Goal: Book appointment/travel/reservation

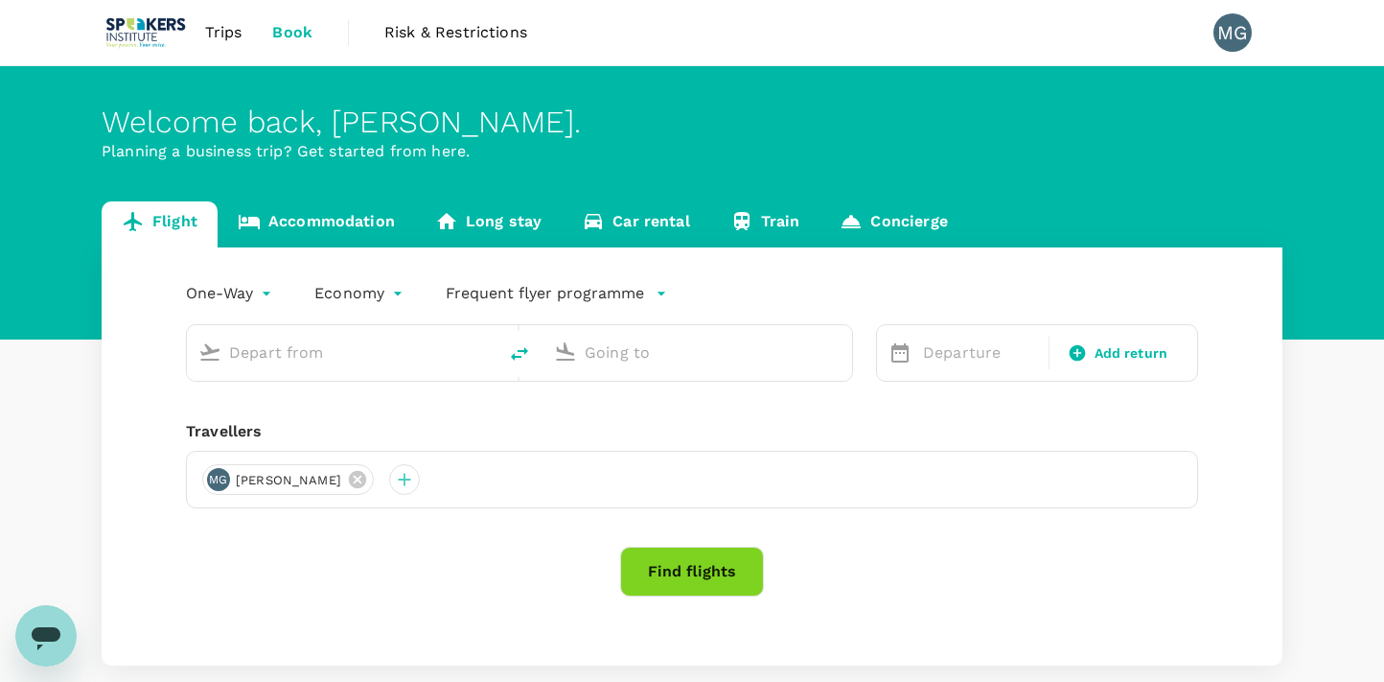
type input "Gold Coast (OOL)"
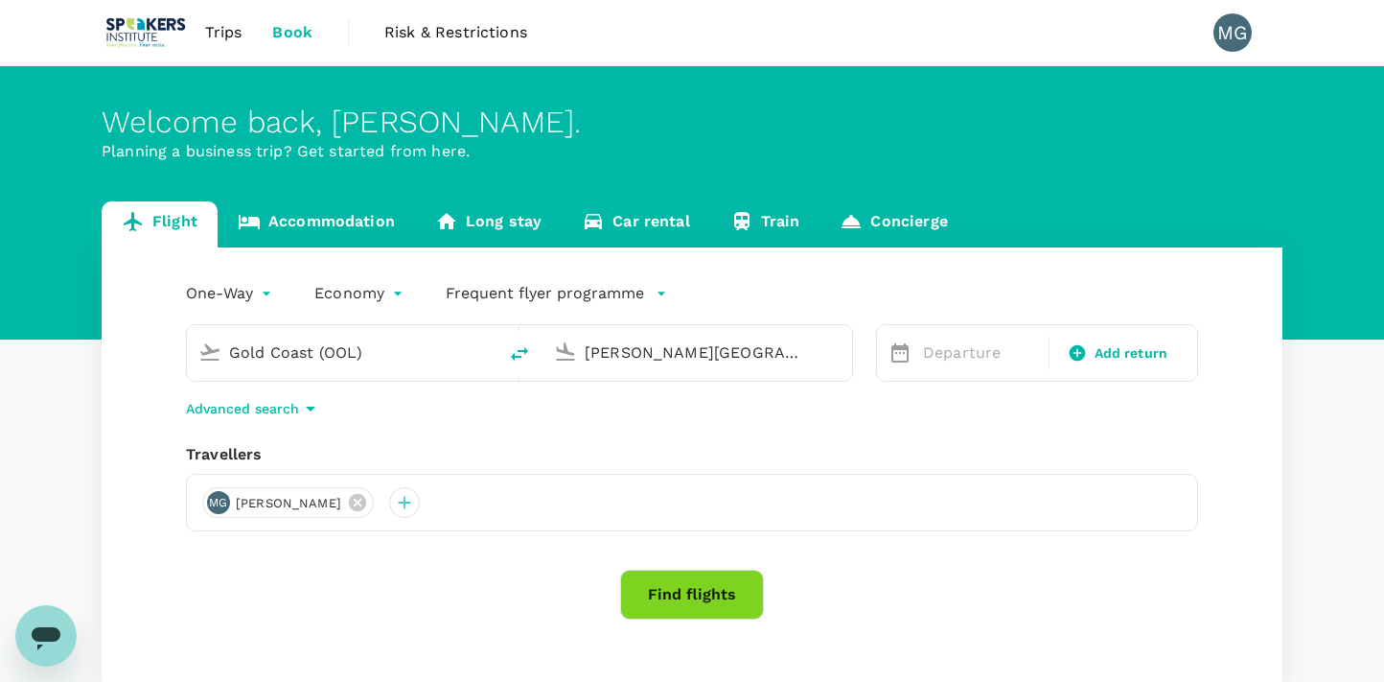
click at [792, 348] on input "[PERSON_NAME][GEOGRAPHIC_DATA][PERSON_NAME] (SYD)" at bounding box center [698, 352] width 227 height 30
type input "a"
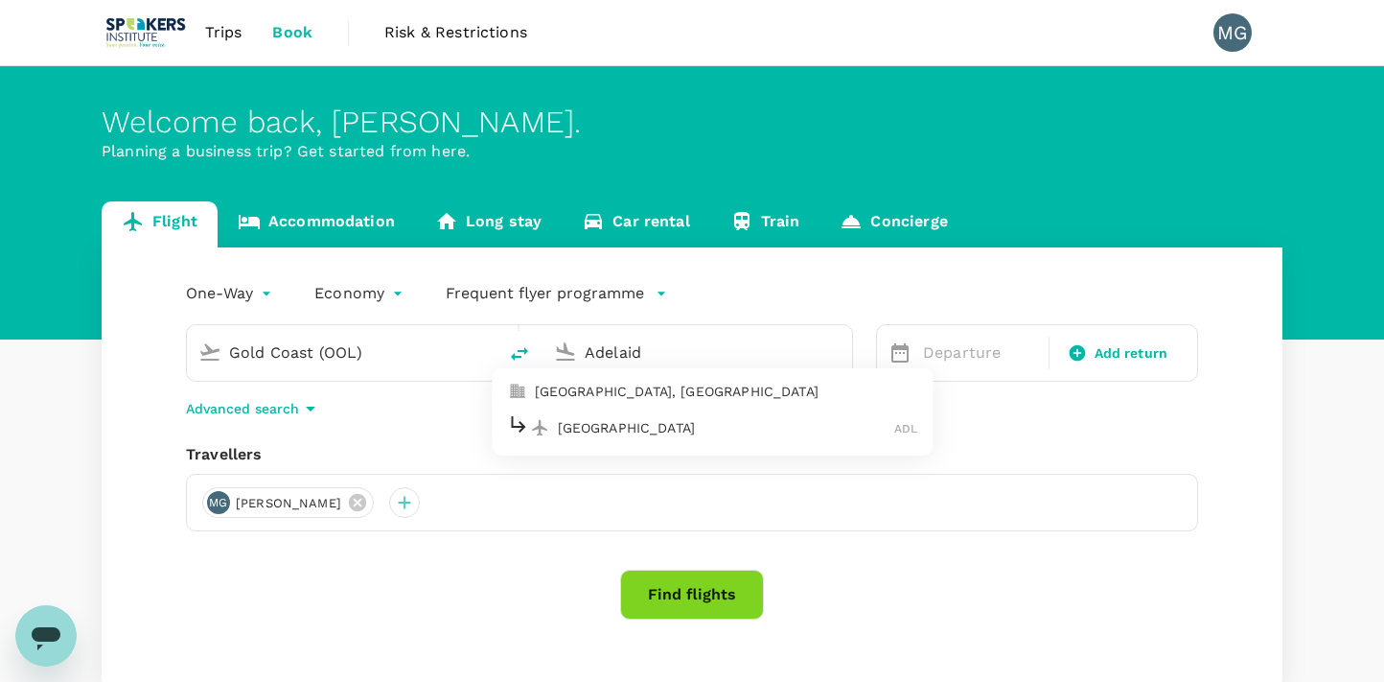
click at [587, 413] on div "Adelaide ADL" at bounding box center [713, 427] width 410 height 30
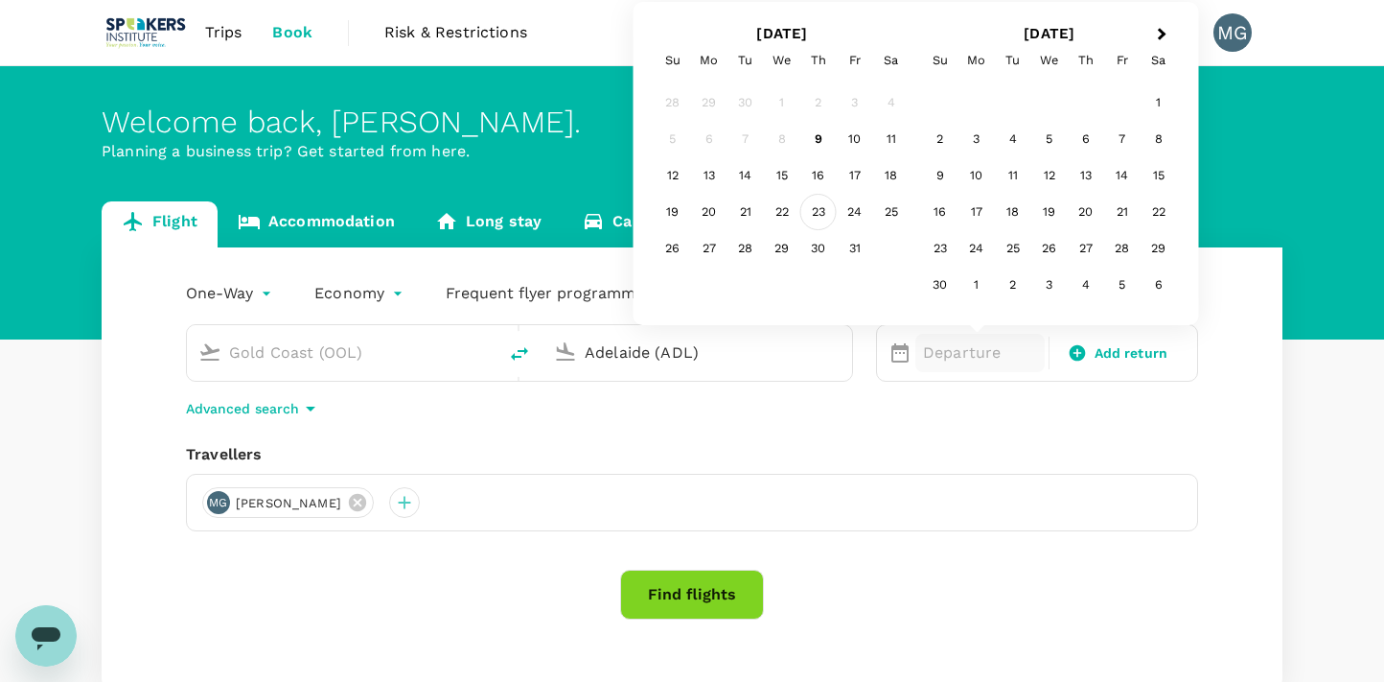
type input "Adelaide (ADL)"
click at [819, 211] on div "23" at bounding box center [819, 212] width 36 height 36
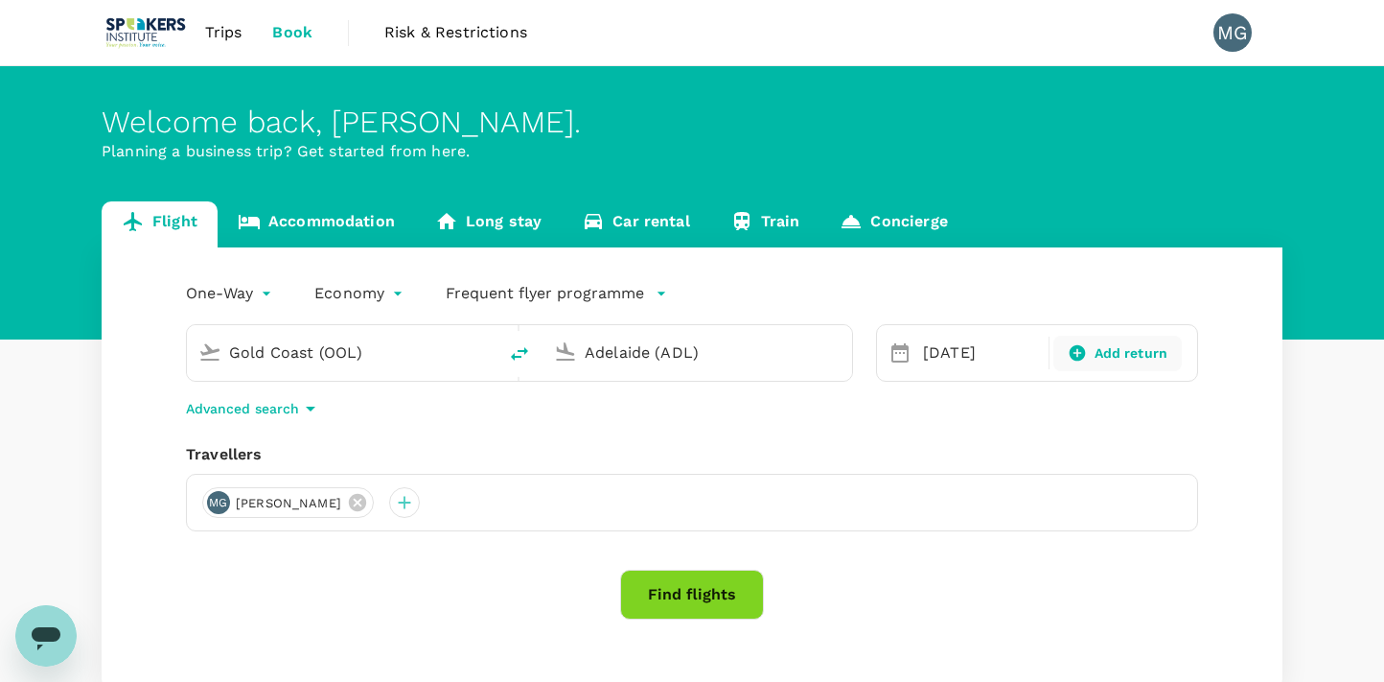
click at [1083, 347] on icon at bounding box center [1077, 353] width 16 height 16
type input "roundtrip"
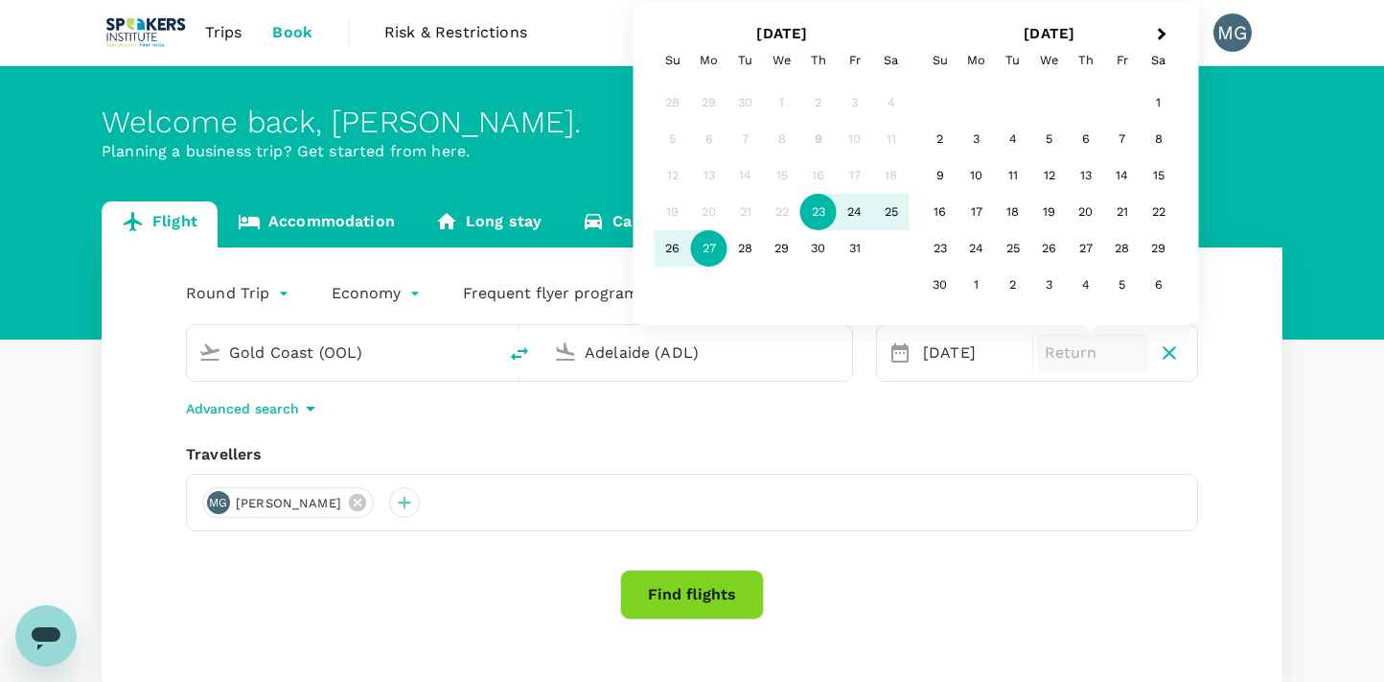
click at [712, 248] on div "27" at bounding box center [709, 248] width 36 height 36
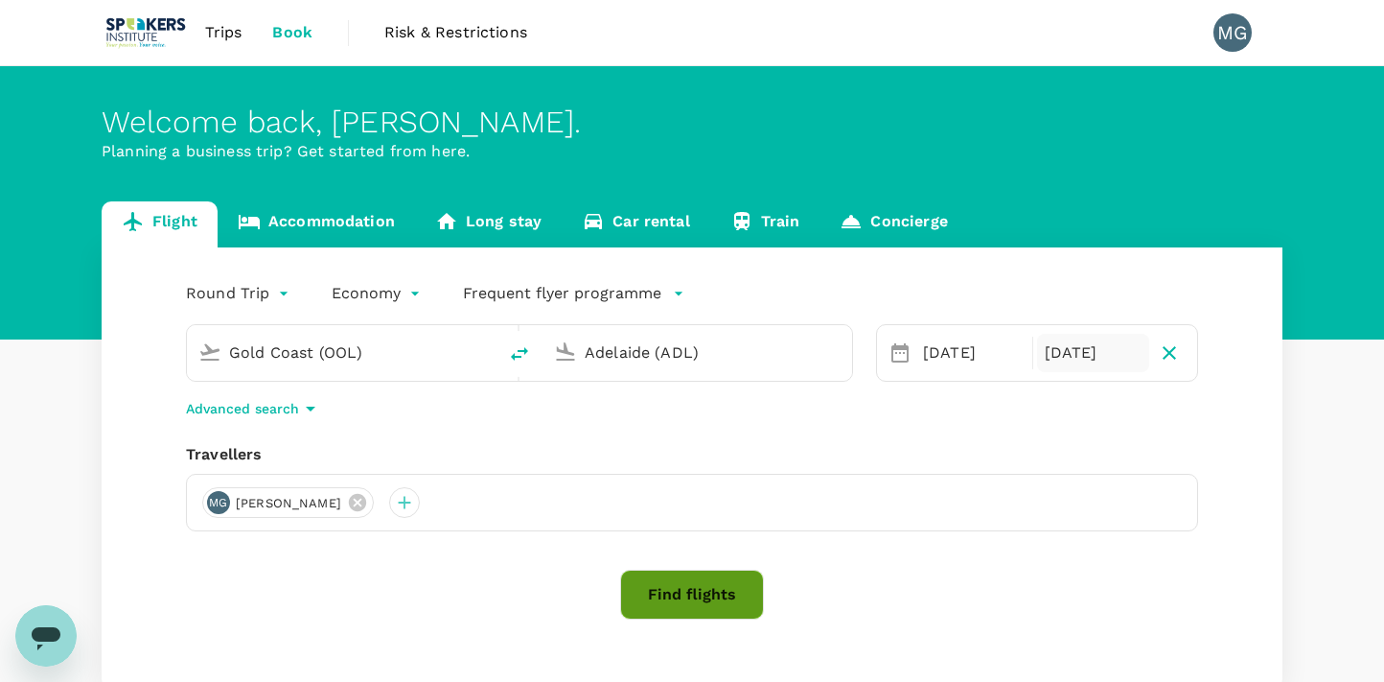
click at [668, 600] on button "Find flights" at bounding box center [692, 594] width 144 height 50
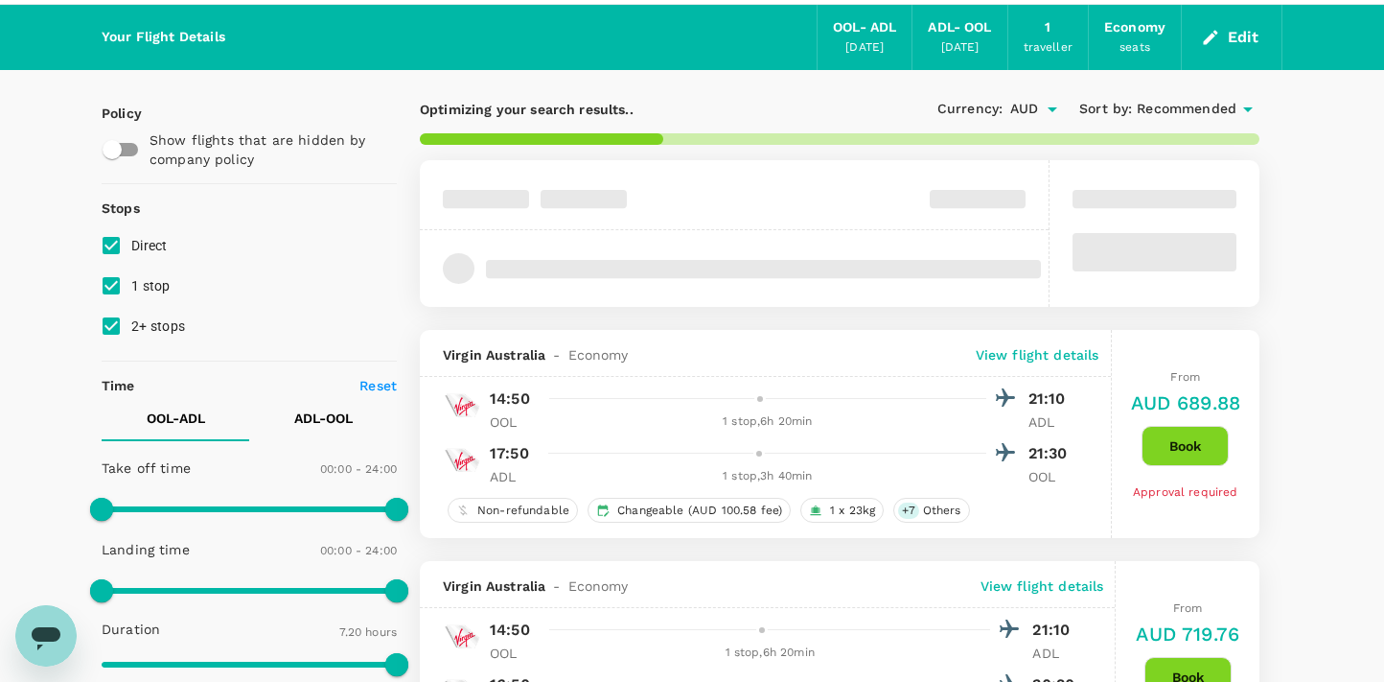
type input "520"
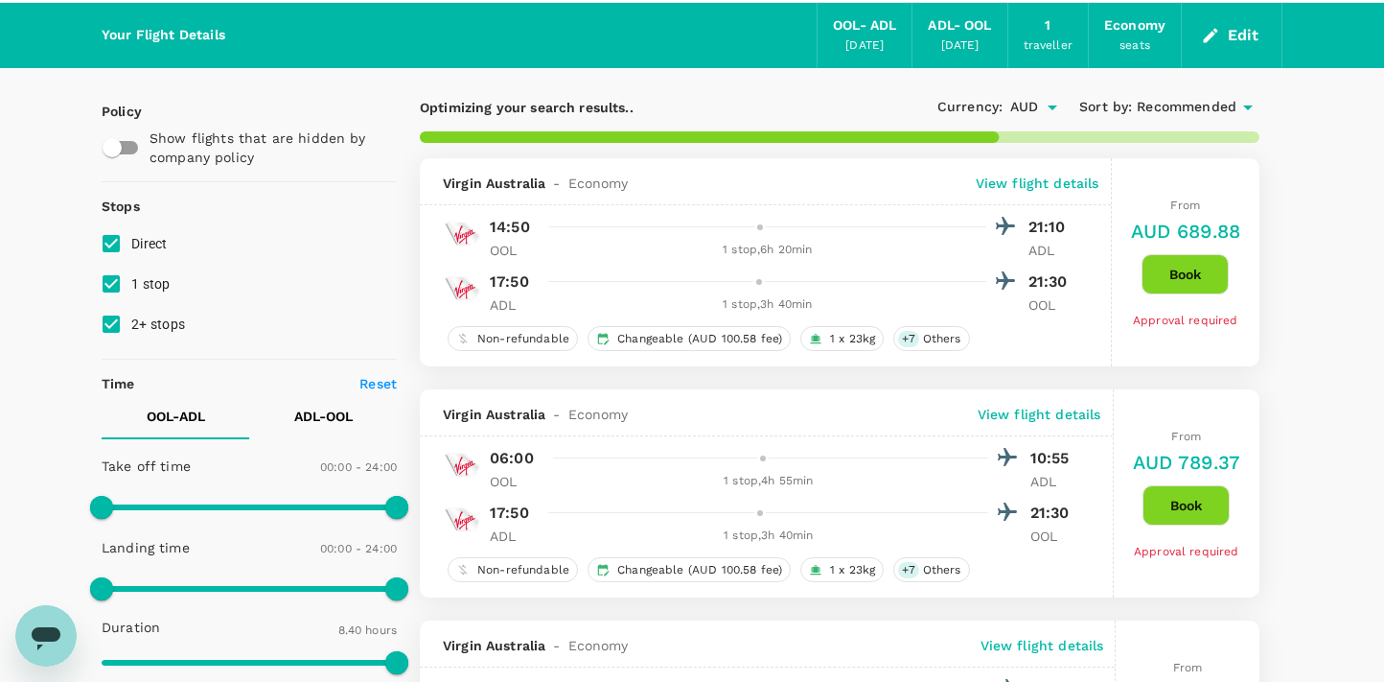
scroll to position [96, 0]
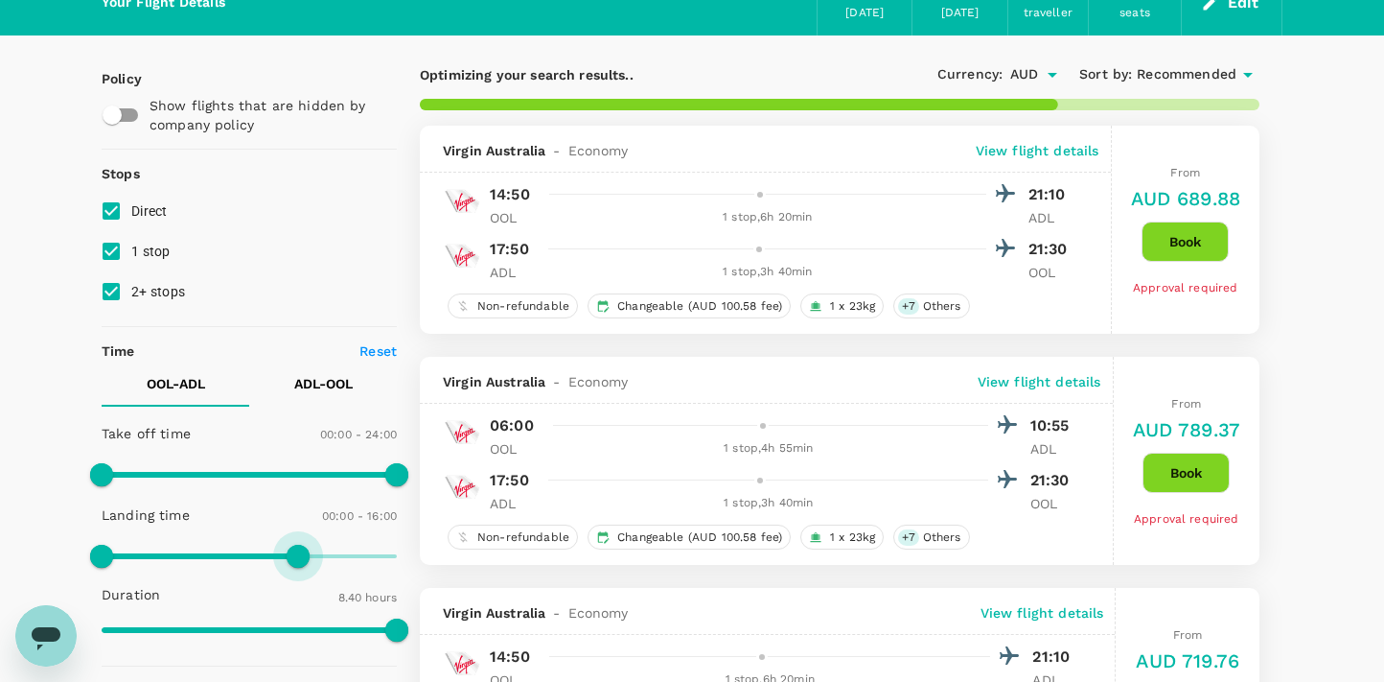
drag, startPoint x: 396, startPoint y: 555, endPoint x: 300, endPoint y: 555, distance: 95.9
click at [299, 555] on span at bounding box center [298, 556] width 23 height 23
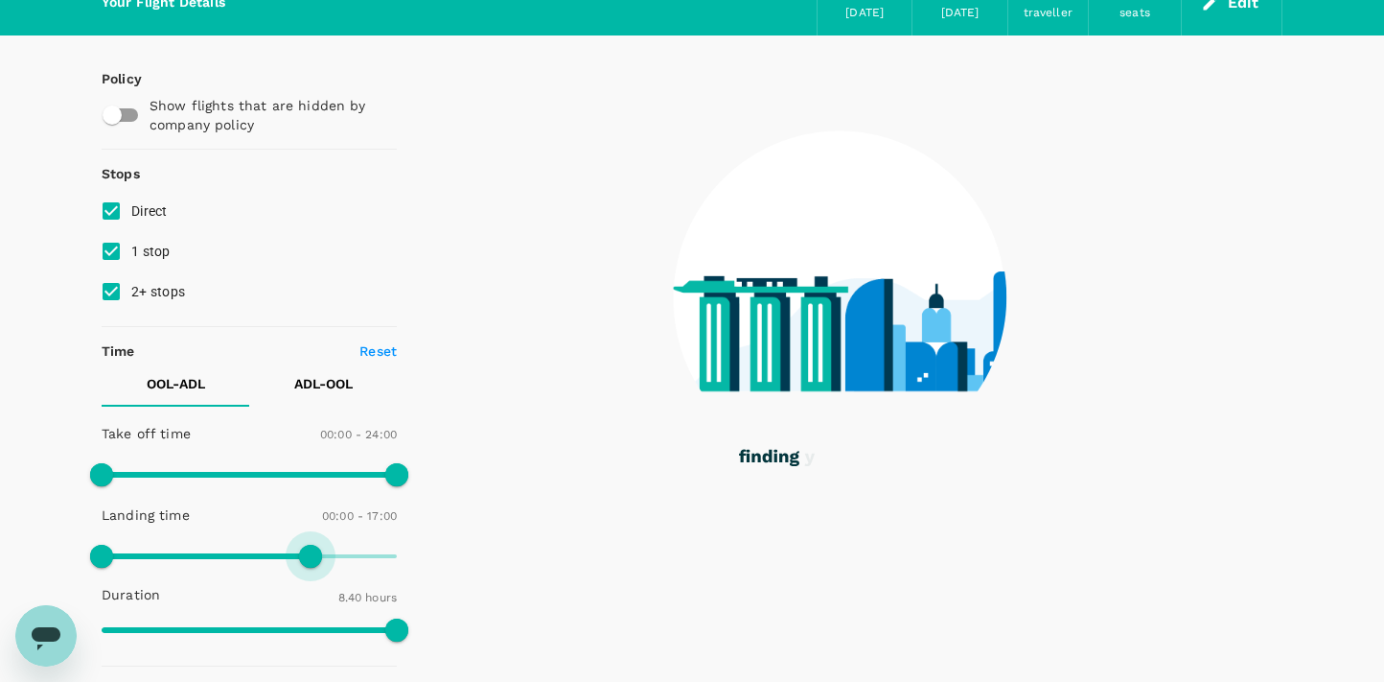
click at [310, 555] on span at bounding box center [310, 556] width 23 height 23
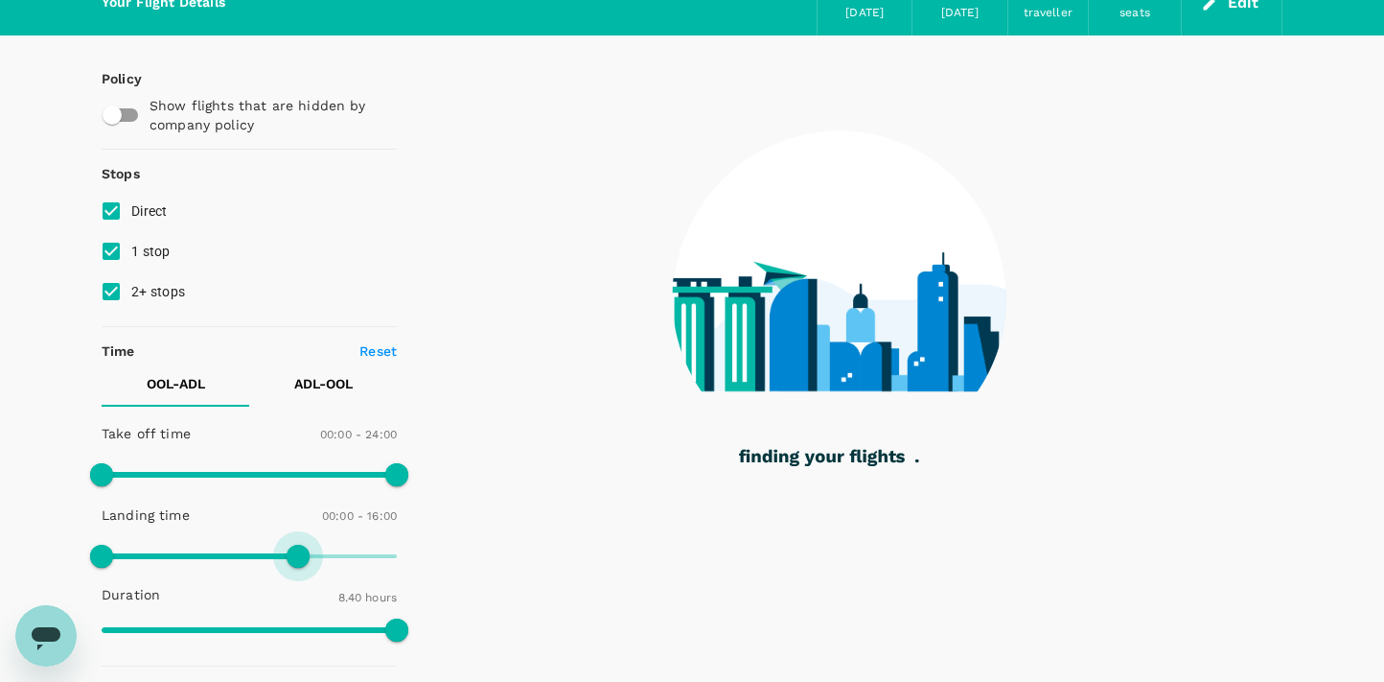
type input "930"
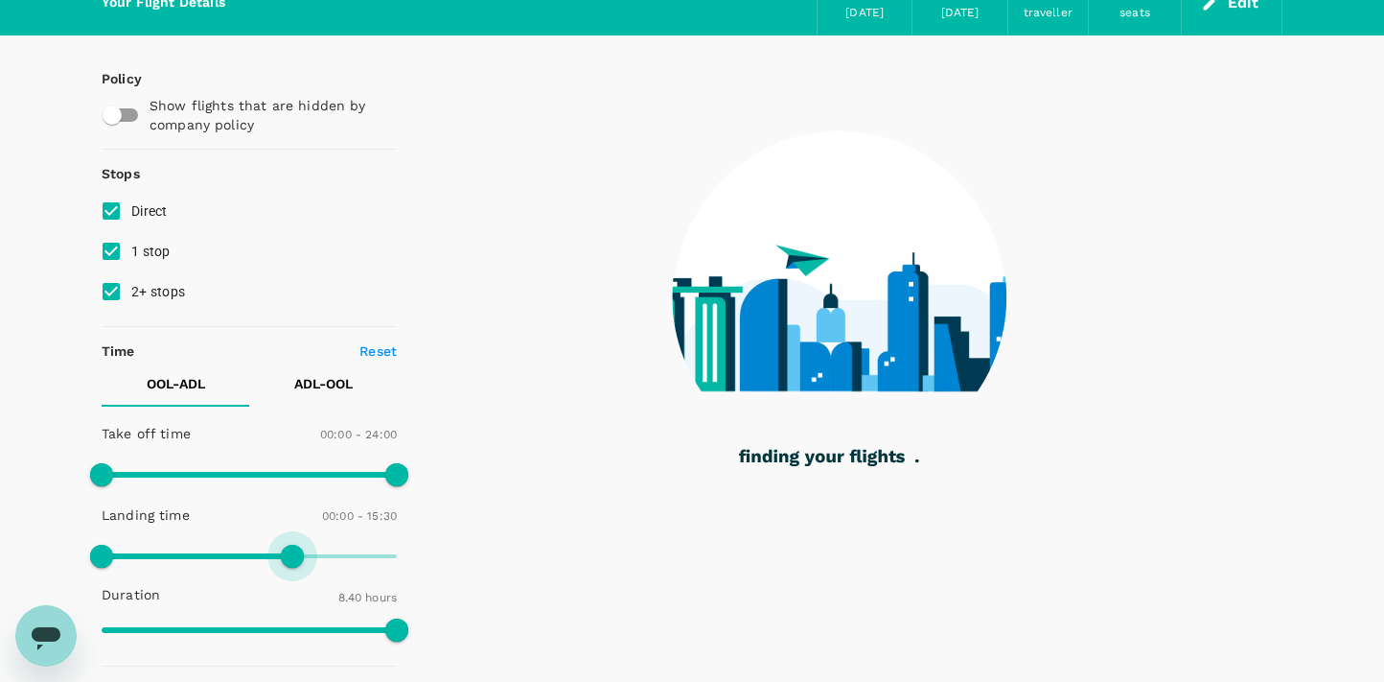
drag, startPoint x: 310, startPoint y: 555, endPoint x: 293, endPoint y: 554, distance: 16.3
click at [292, 554] on span at bounding box center [292, 556] width 23 height 23
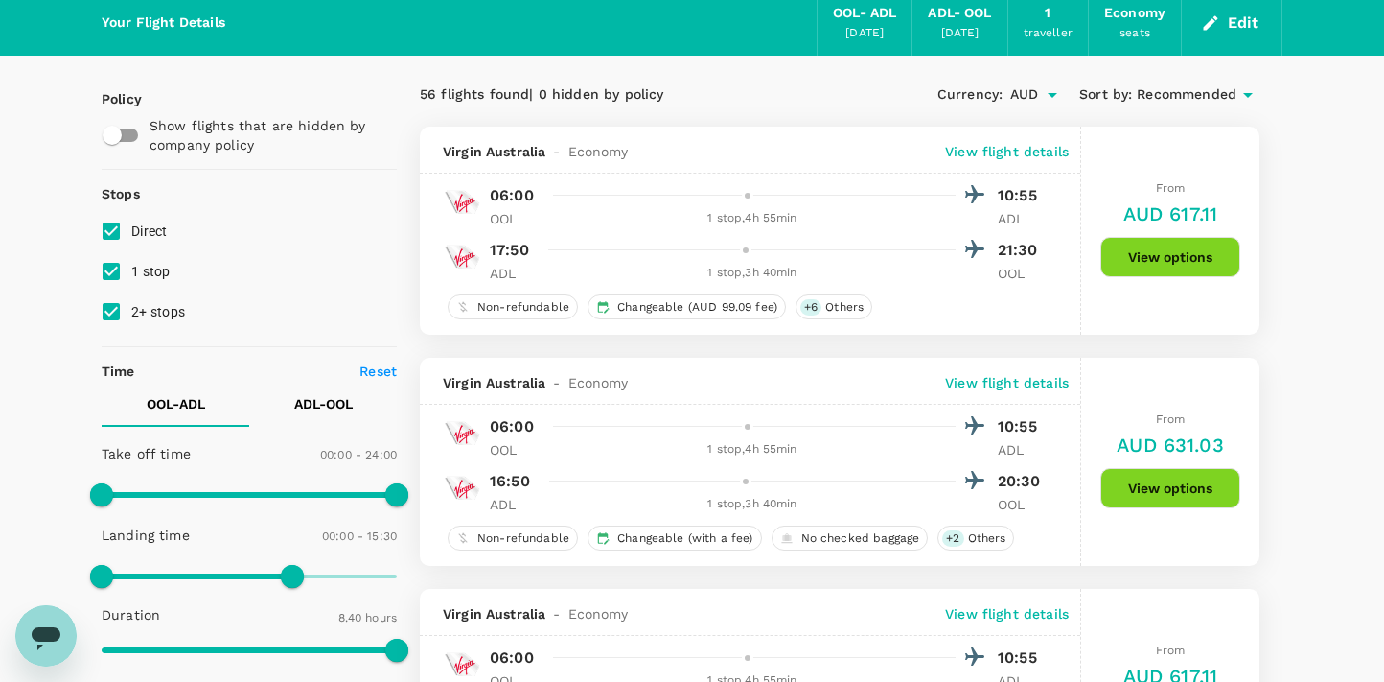
scroll to position [71, 0]
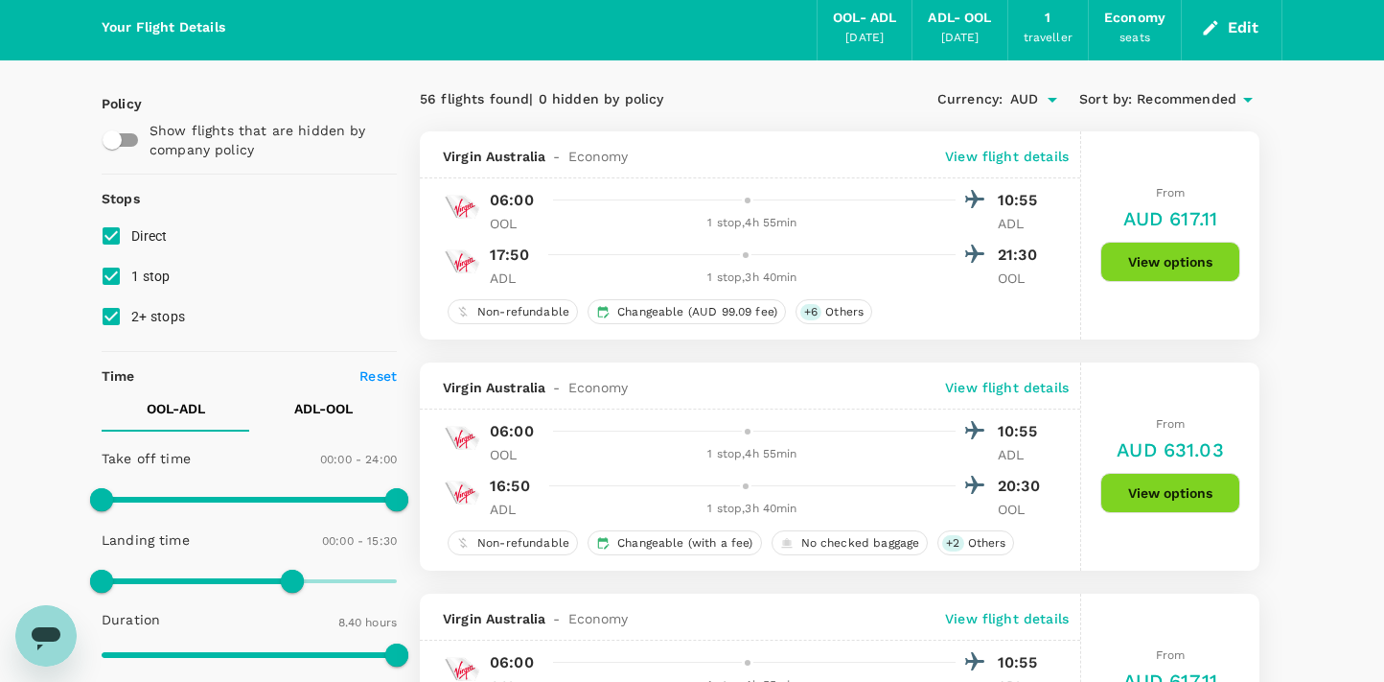
click at [1139, 259] on button "View options" at bounding box center [1171, 262] width 140 height 40
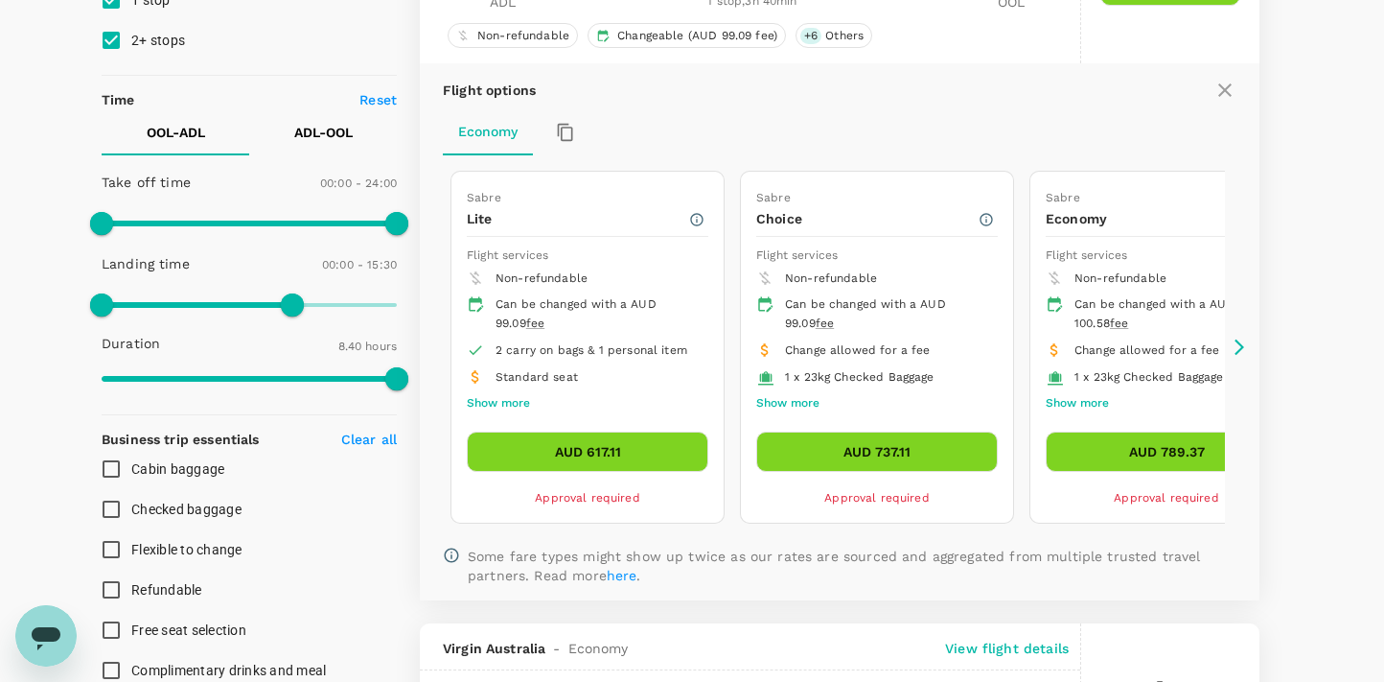
scroll to position [353, 0]
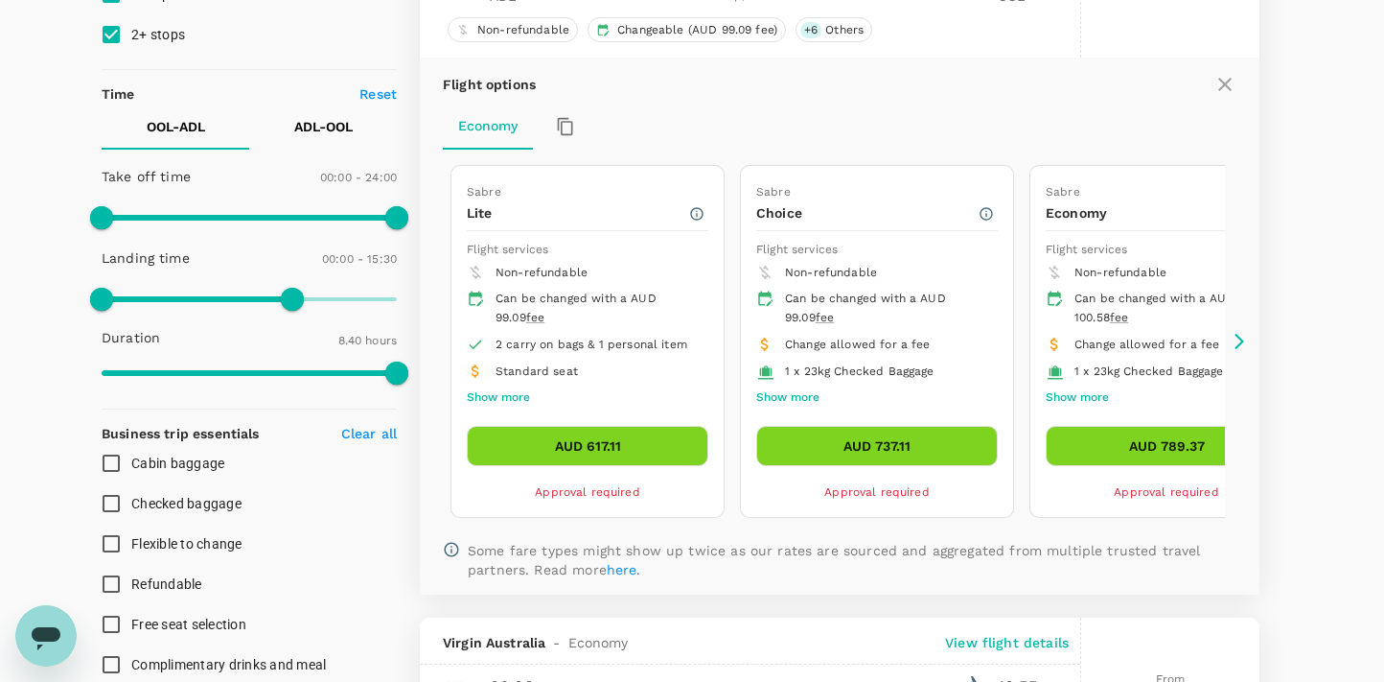
click at [110, 497] on input "Checked baggage" at bounding box center [111, 503] width 40 height 40
checkbox input "true"
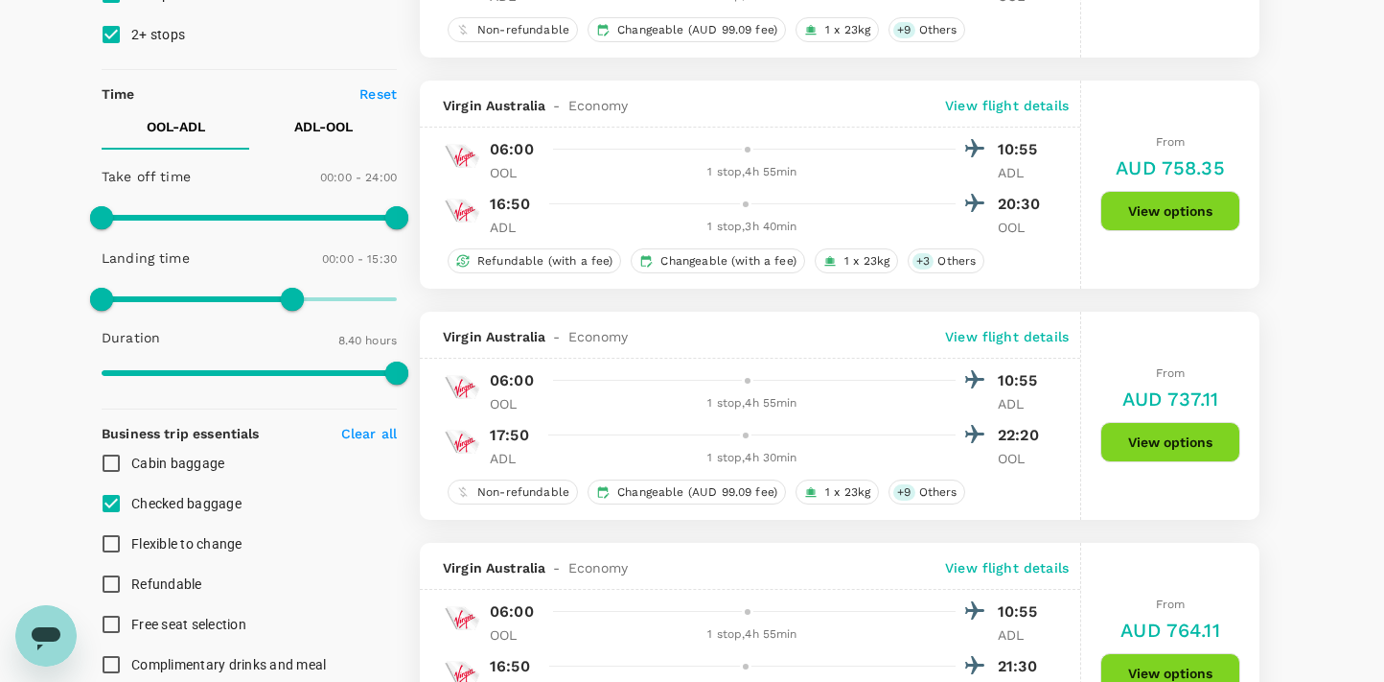
scroll to position [0, 0]
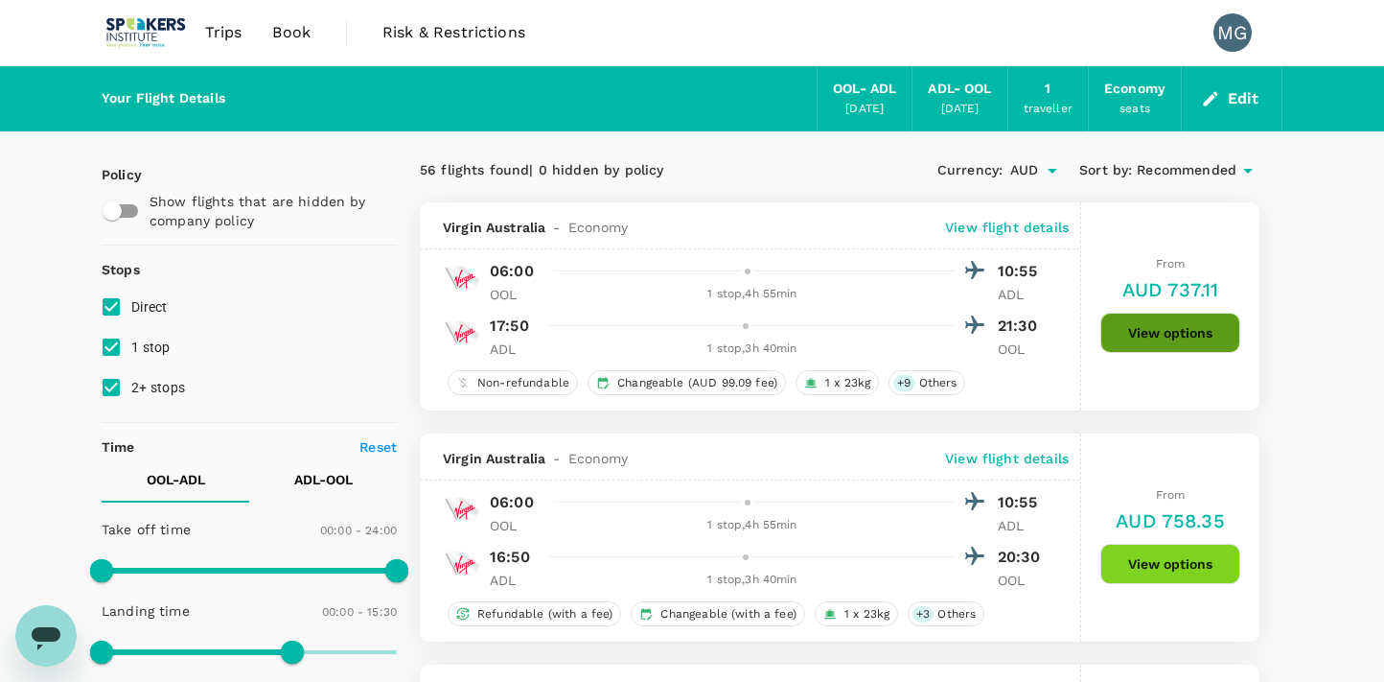
click at [1148, 328] on button "View options" at bounding box center [1171, 333] width 140 height 40
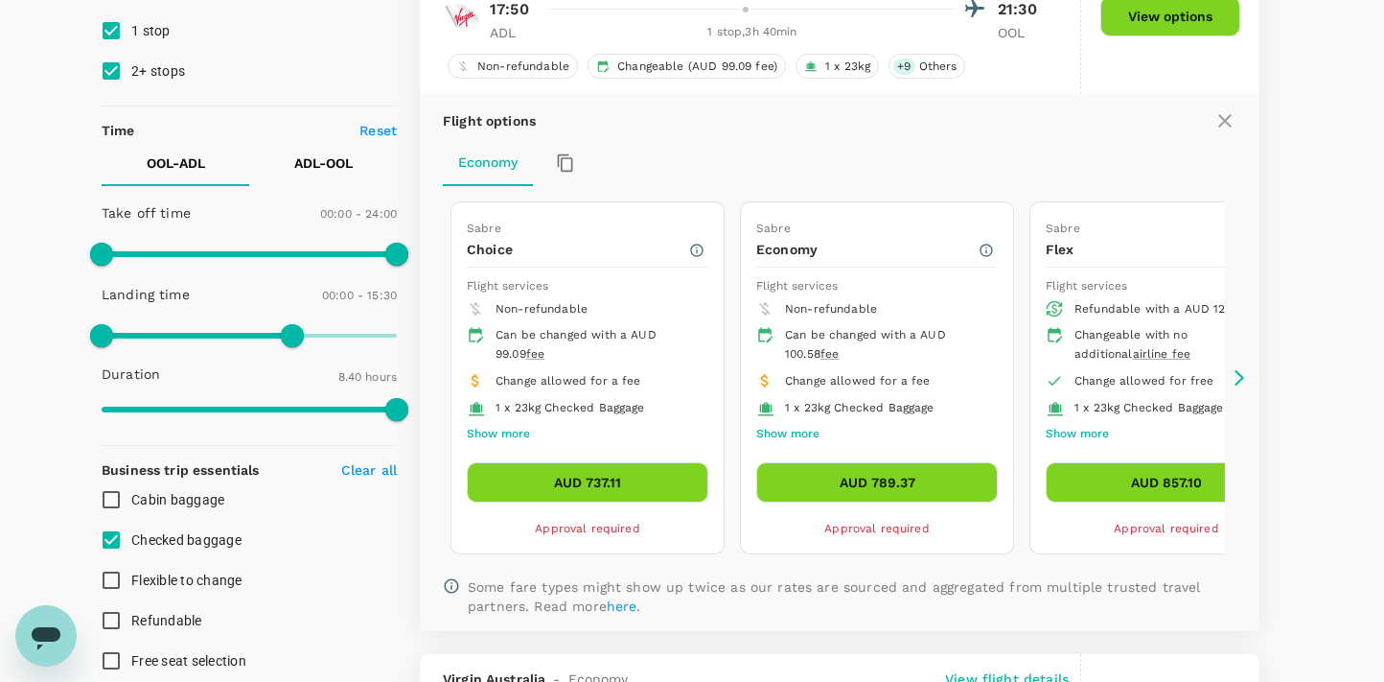
scroll to position [367, 0]
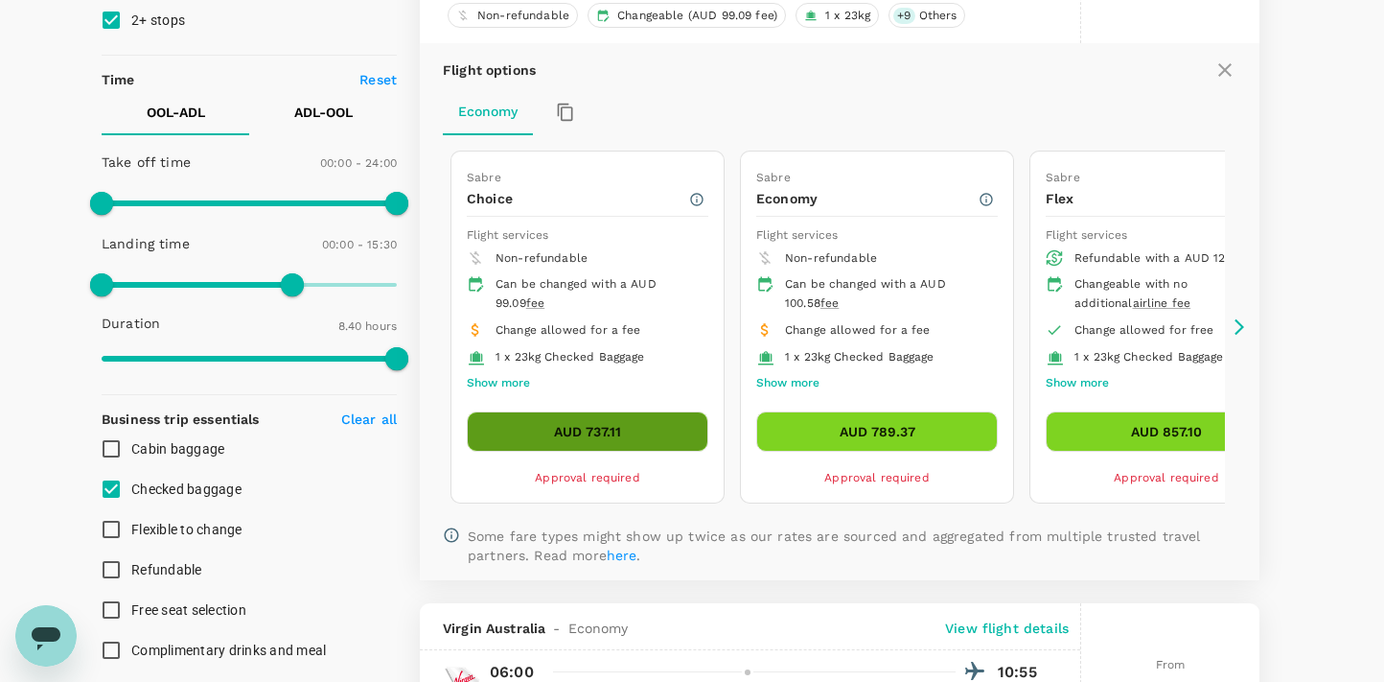
click at [582, 430] on button "AUD 737.11" at bounding box center [588, 431] width 242 height 40
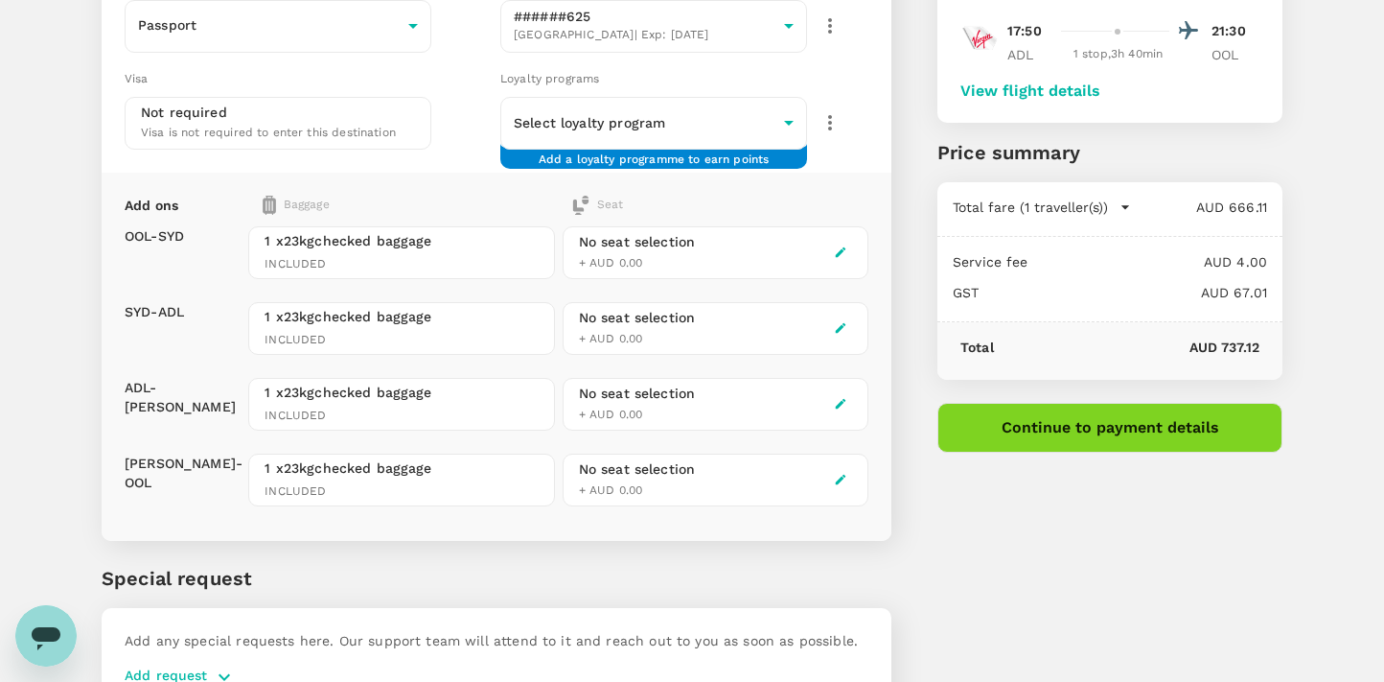
scroll to position [348, 0]
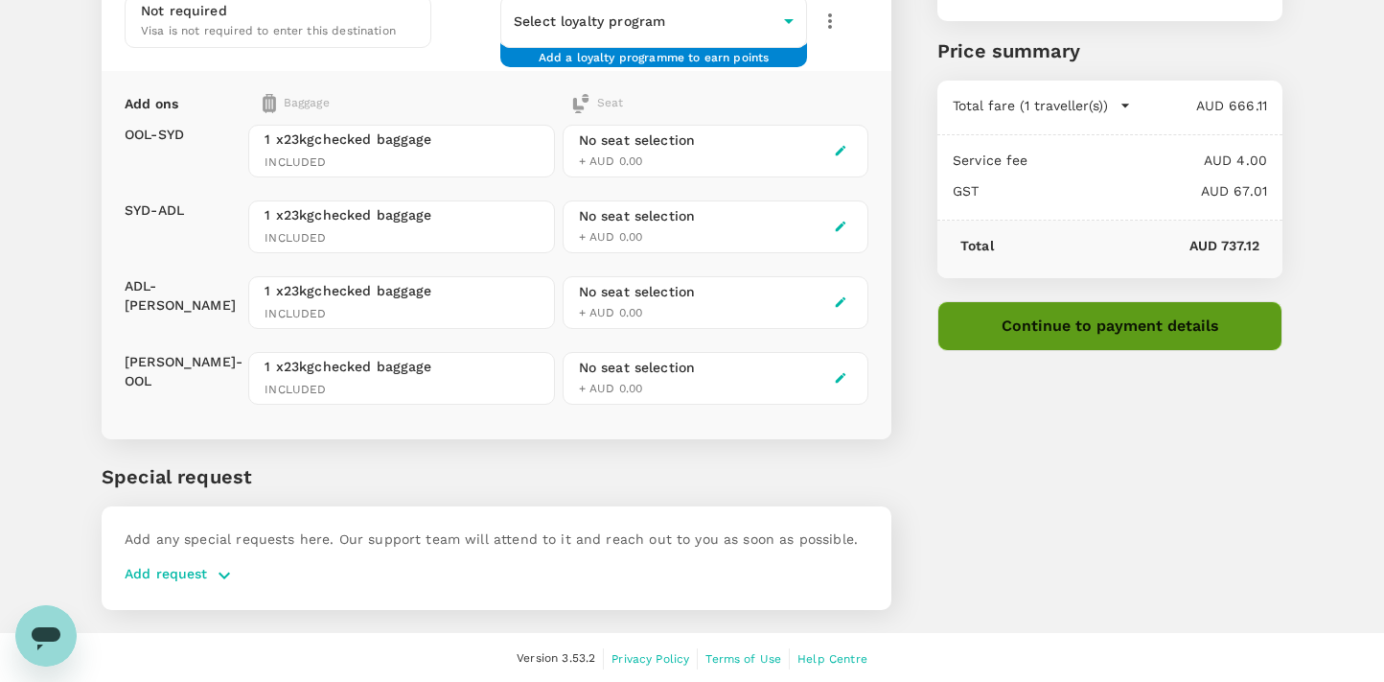
click at [1018, 325] on button "Continue to payment details" at bounding box center [1110, 326] width 345 height 50
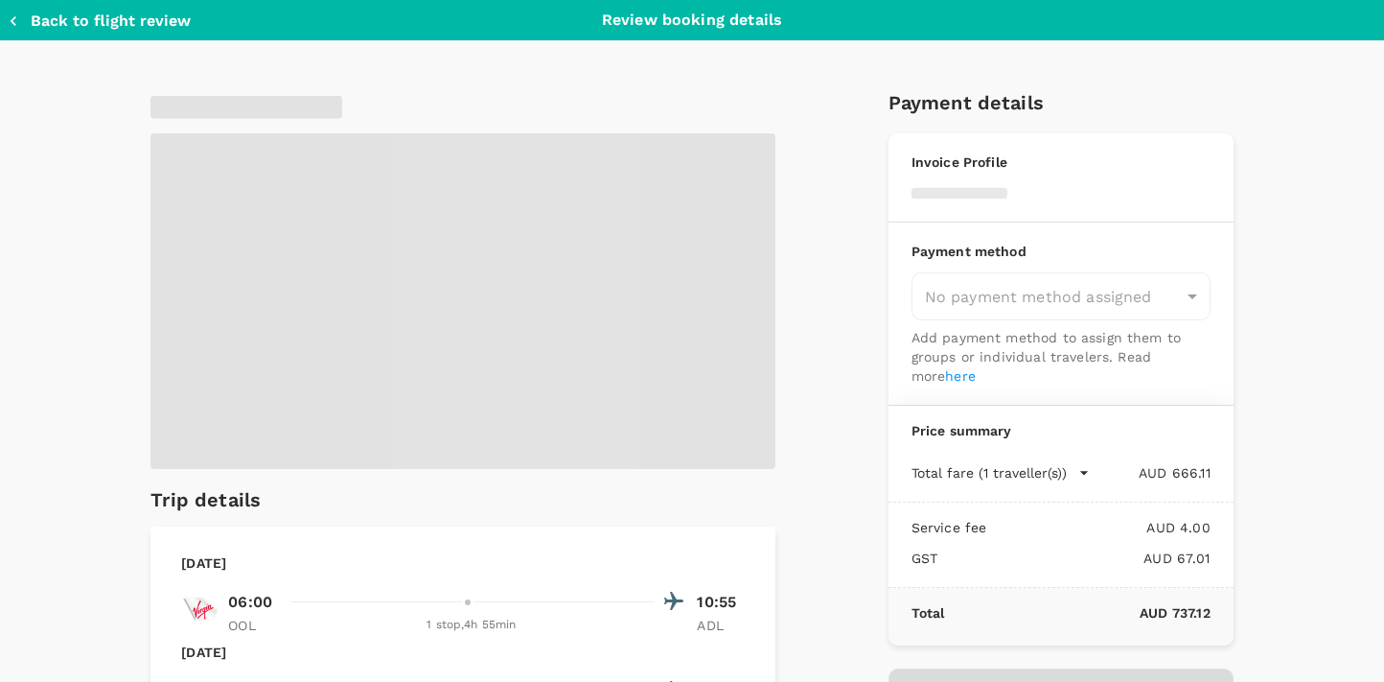
type input "9a0ecde1-7566-4973-bba3-f15abd4546e1"
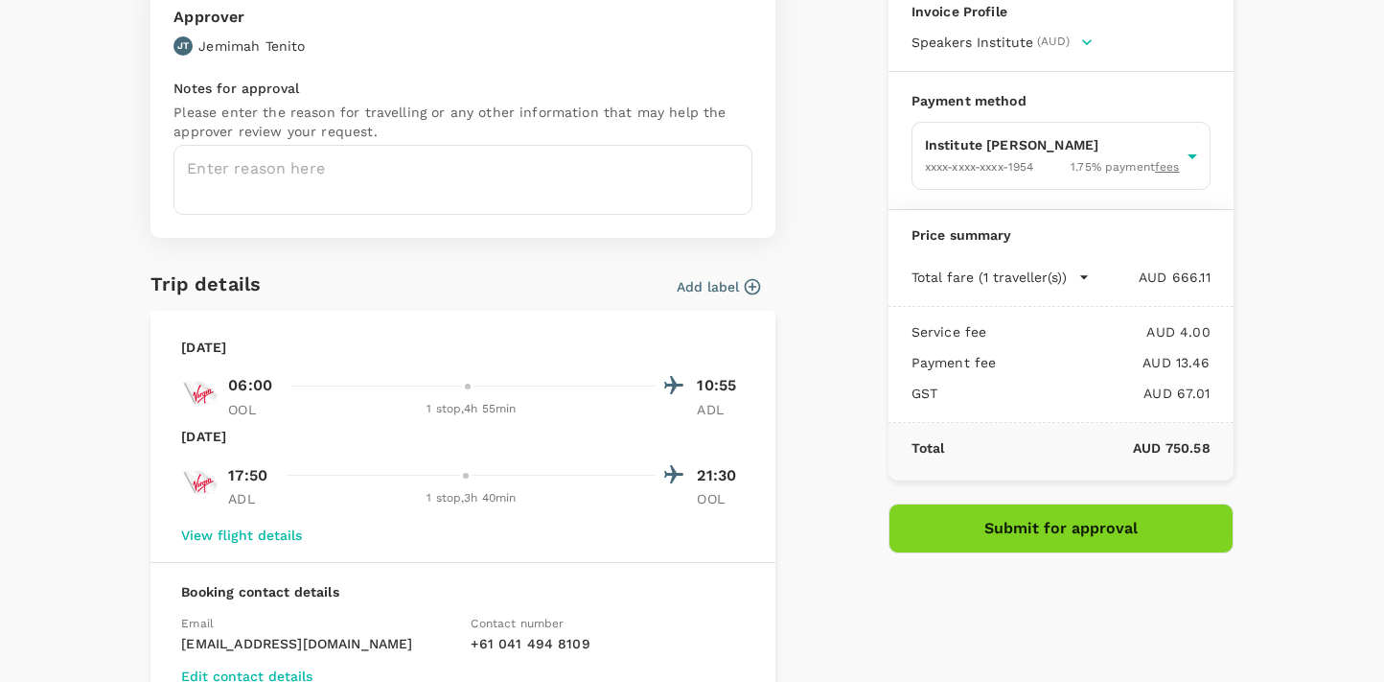
scroll to position [151, 0]
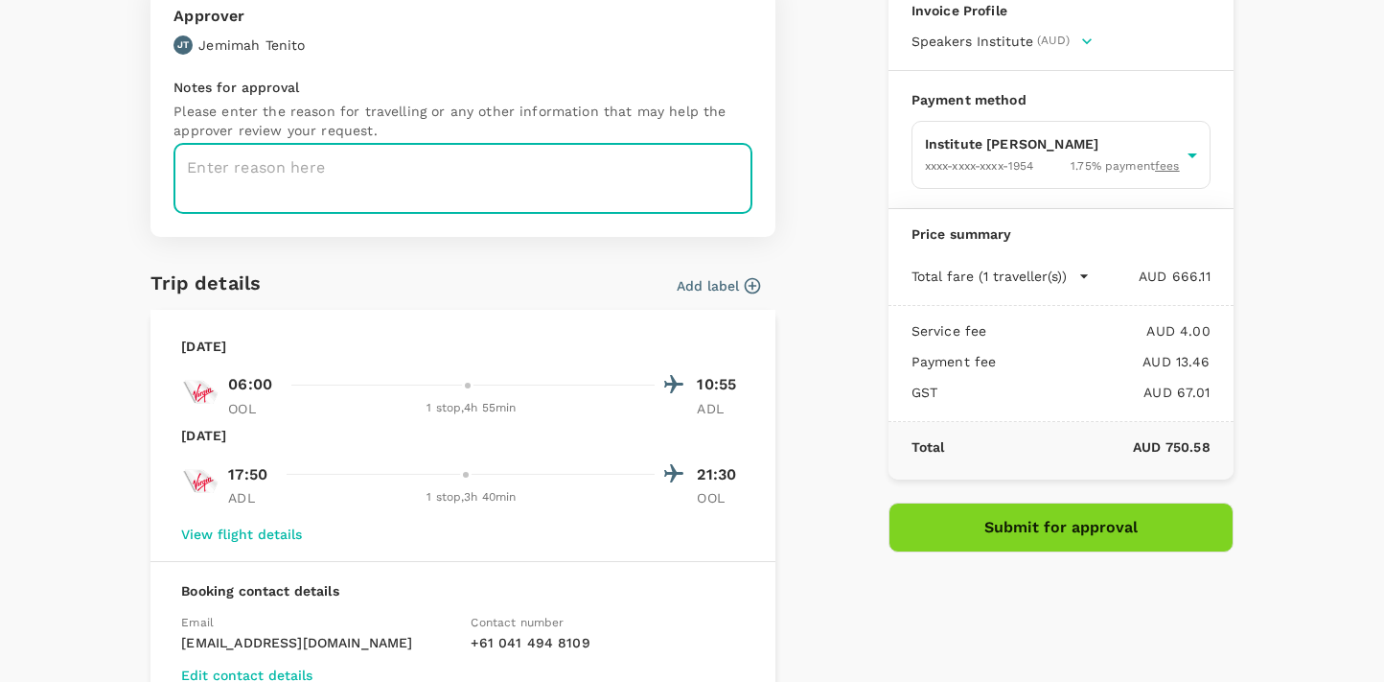
click at [324, 179] on textarea at bounding box center [463, 179] width 579 height 70
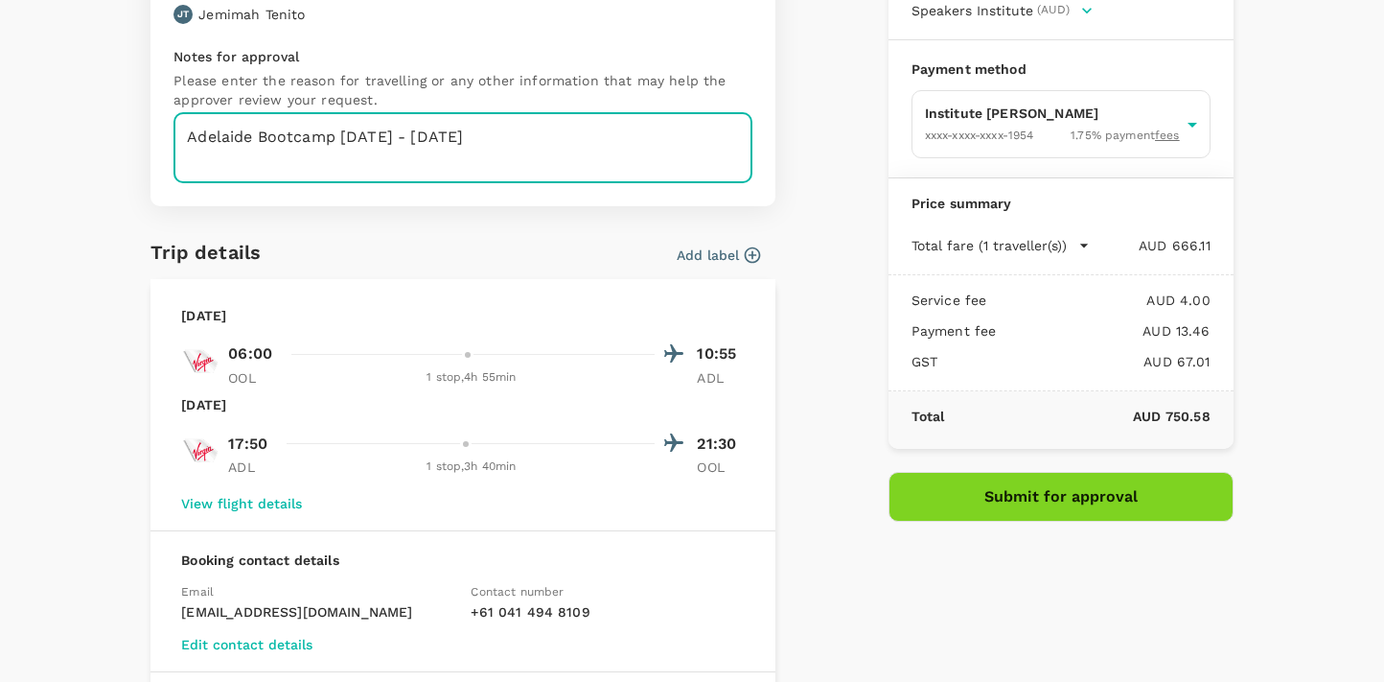
scroll to position [274, 0]
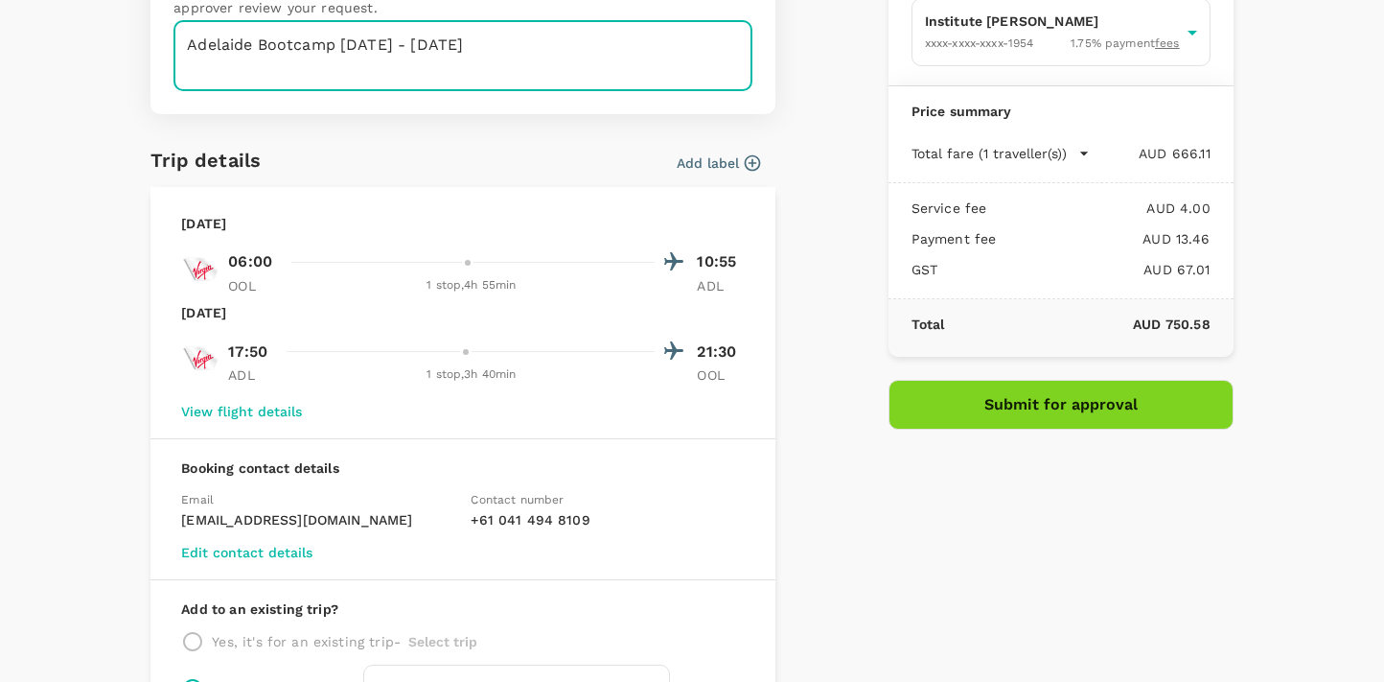
type textarea "Adelaide Bootcamp [DATE] - [DATE]"
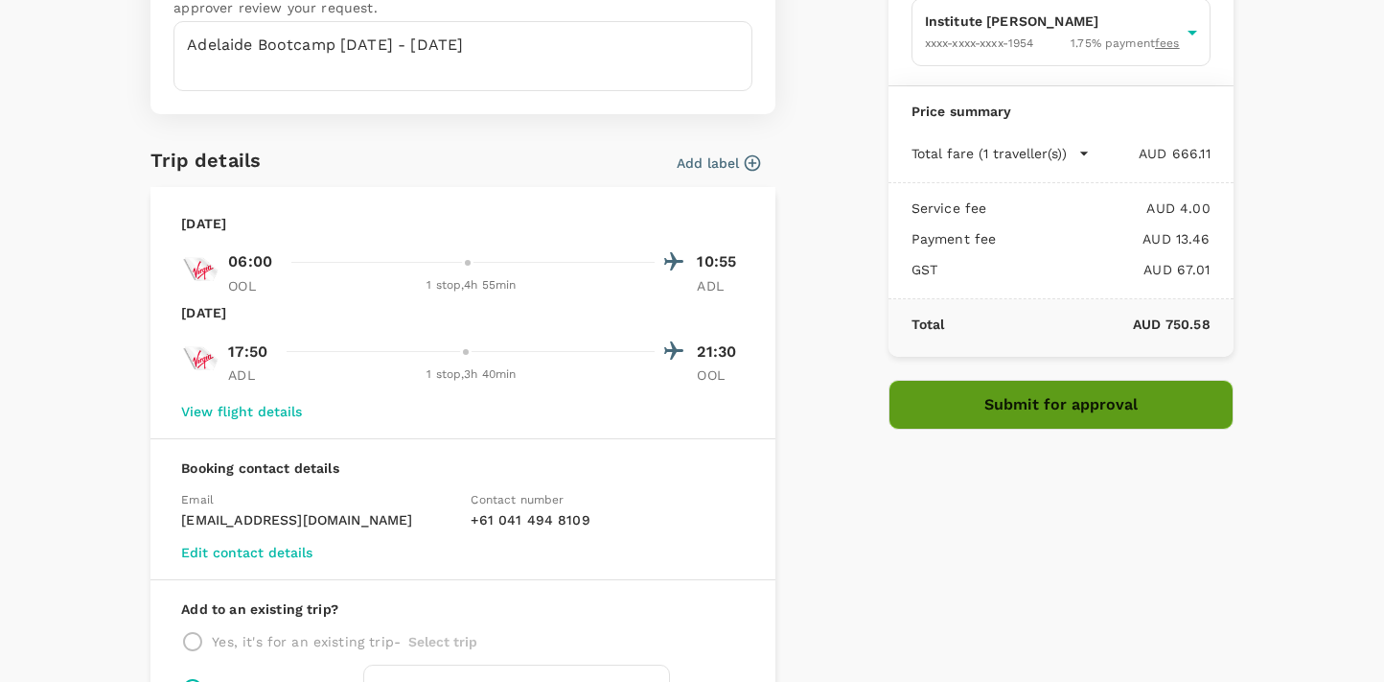
click at [1019, 406] on button "Submit for approval" at bounding box center [1061, 405] width 345 height 50
